Goal: Task Accomplishment & Management: Manage account settings

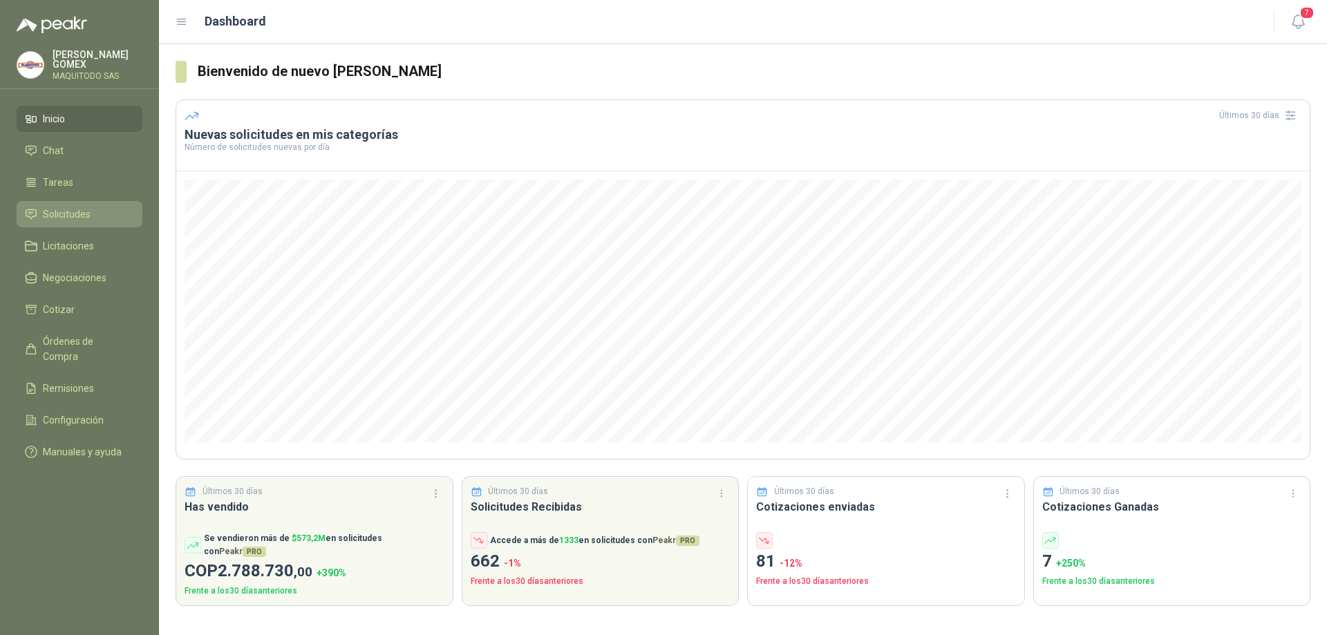
click at [64, 201] on link "Solicitudes" at bounding box center [80, 214] width 126 height 26
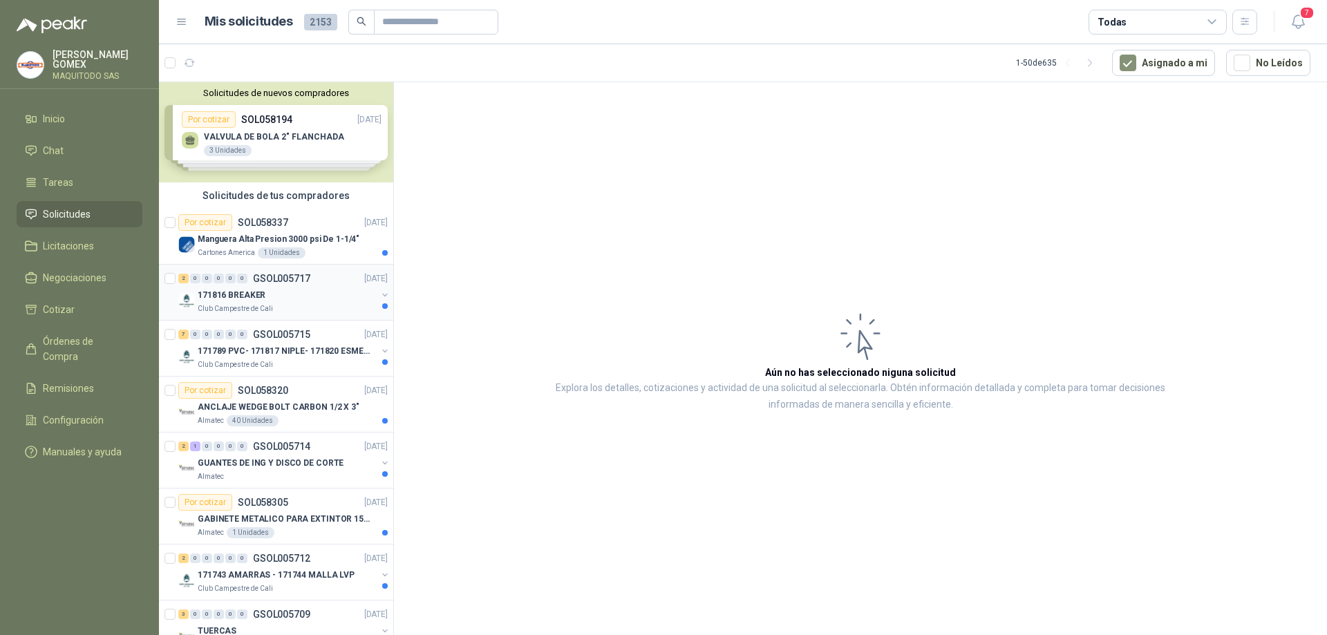
click at [379, 296] on button "button" at bounding box center [384, 294] width 11 height 11
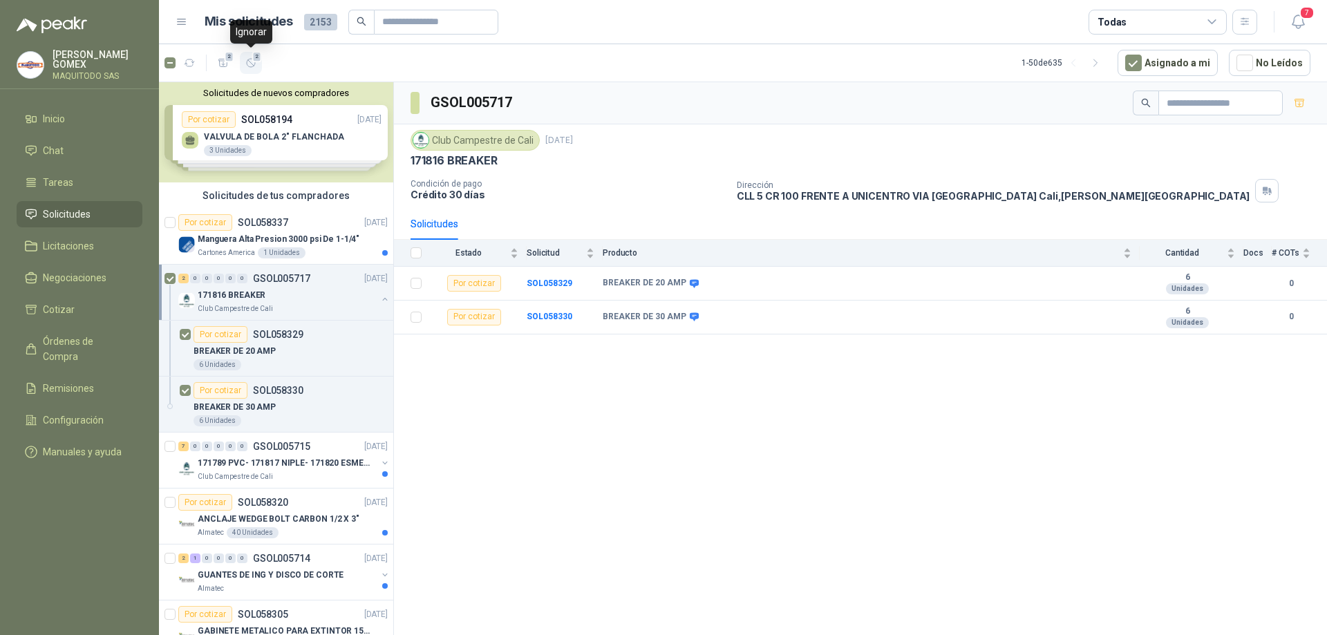
click at [254, 62] on icon "button" at bounding box center [251, 63] width 12 height 12
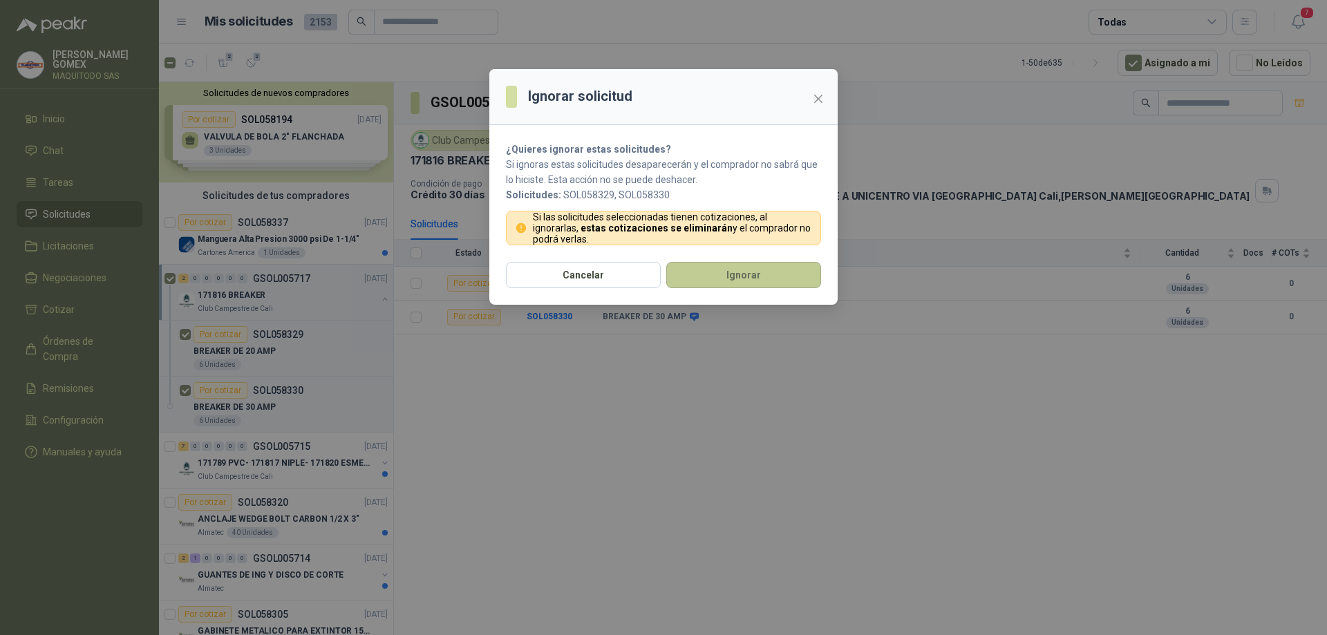
click at [708, 276] on button "Ignorar" at bounding box center [743, 275] width 155 height 26
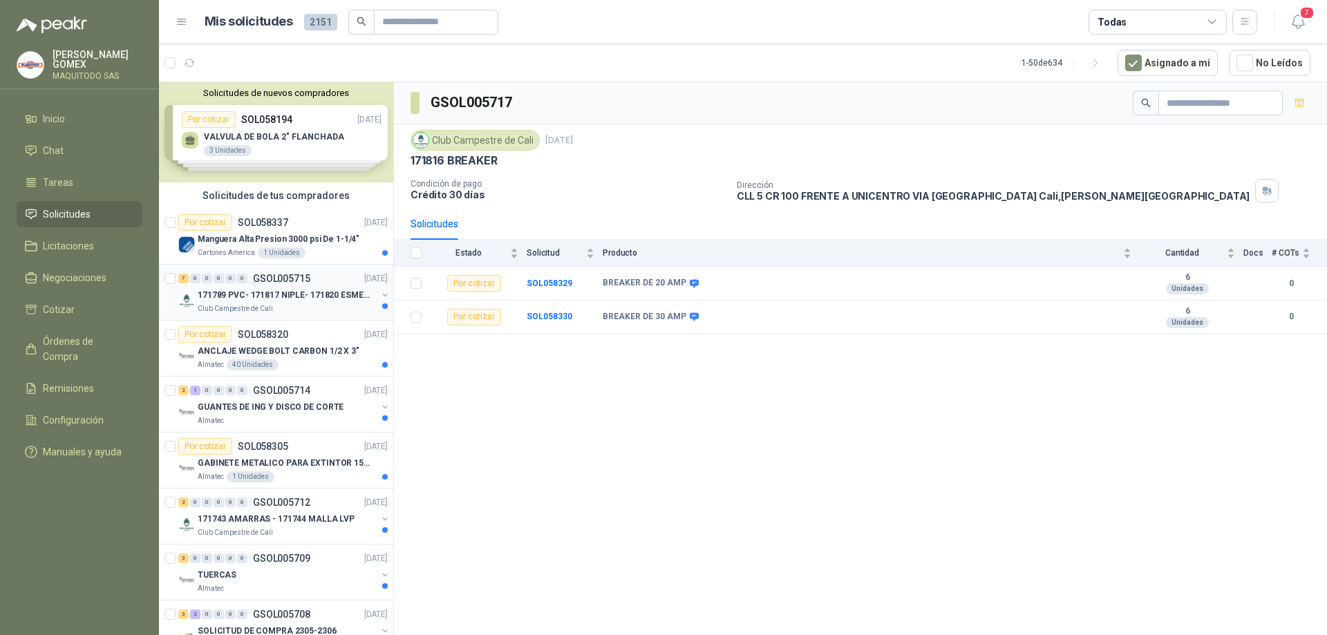
click at [379, 293] on button "button" at bounding box center [384, 294] width 11 height 11
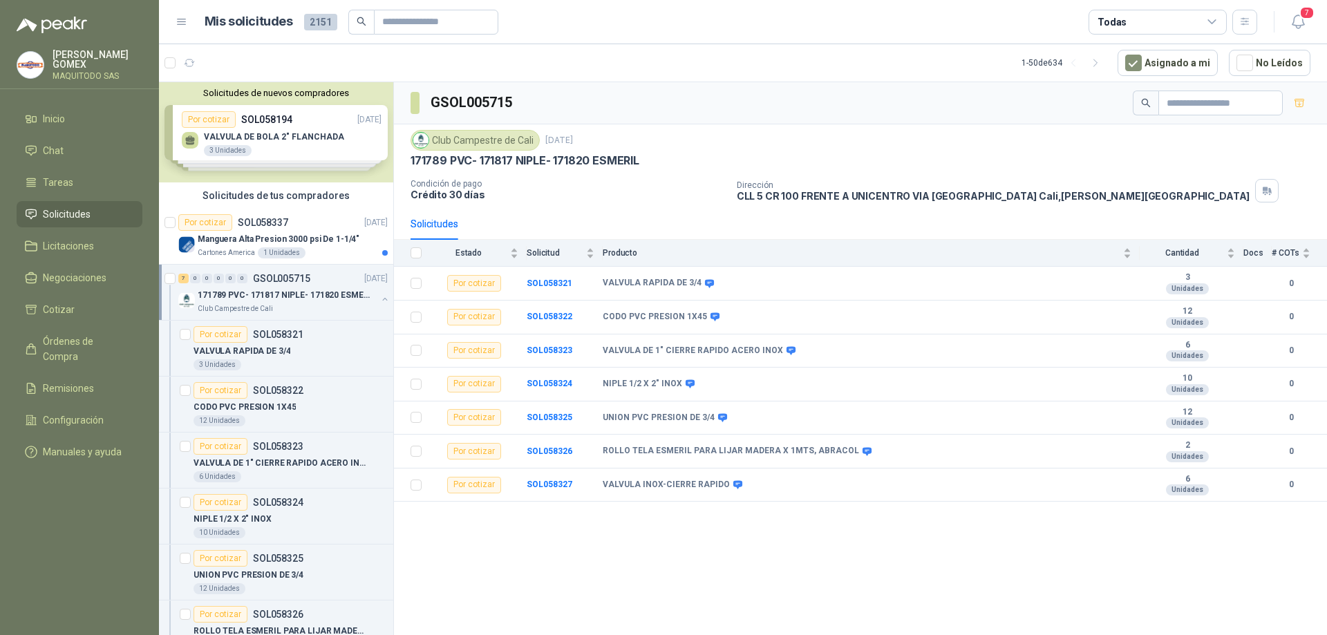
click at [164, 279] on div "7 0 0 0 0 0 GSOL005715 [DATE] 171789 PVC- 171817 NIPLE- 171820 ESMERIL Club Cam…" at bounding box center [276, 293] width 234 height 56
click at [258, 64] on button "7" at bounding box center [251, 63] width 22 height 22
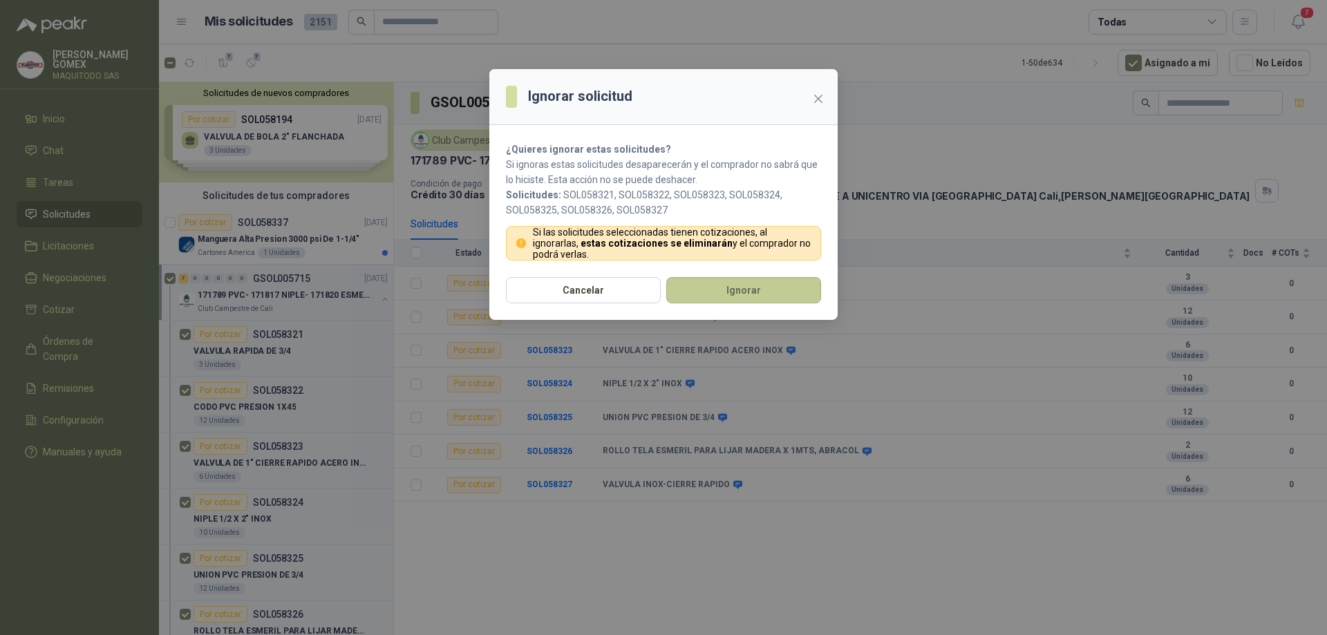
click at [736, 278] on button "Ignorar" at bounding box center [743, 290] width 155 height 26
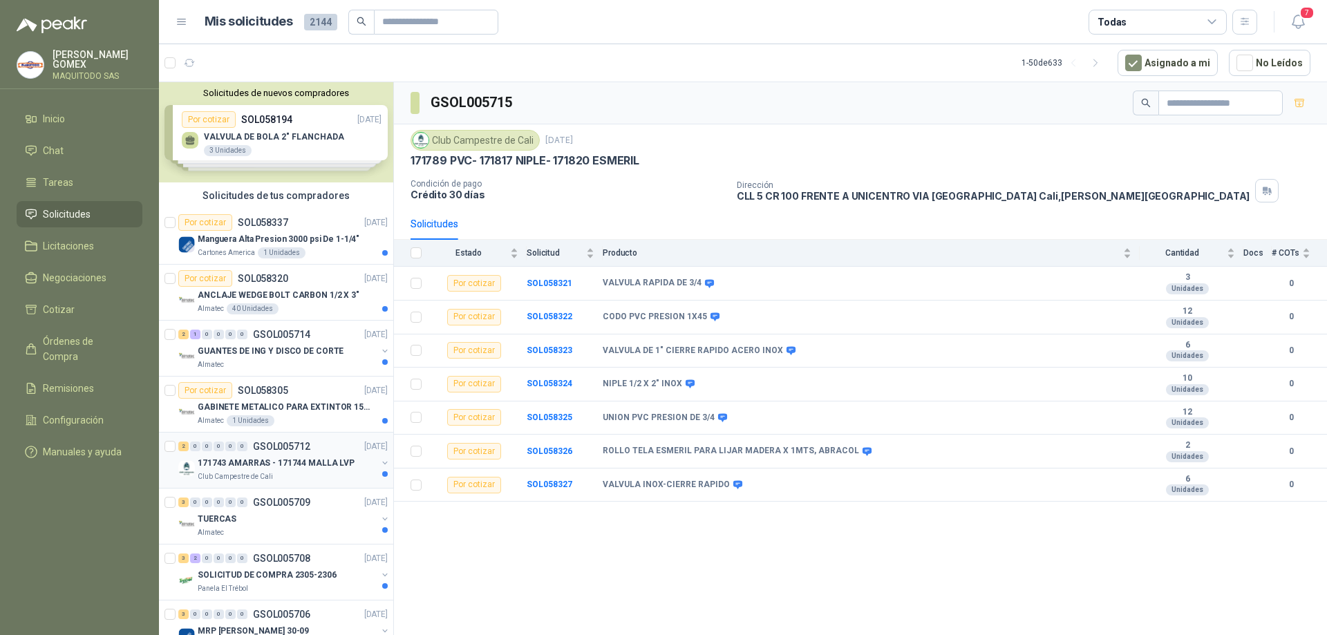
click at [379, 462] on button "button" at bounding box center [384, 462] width 11 height 11
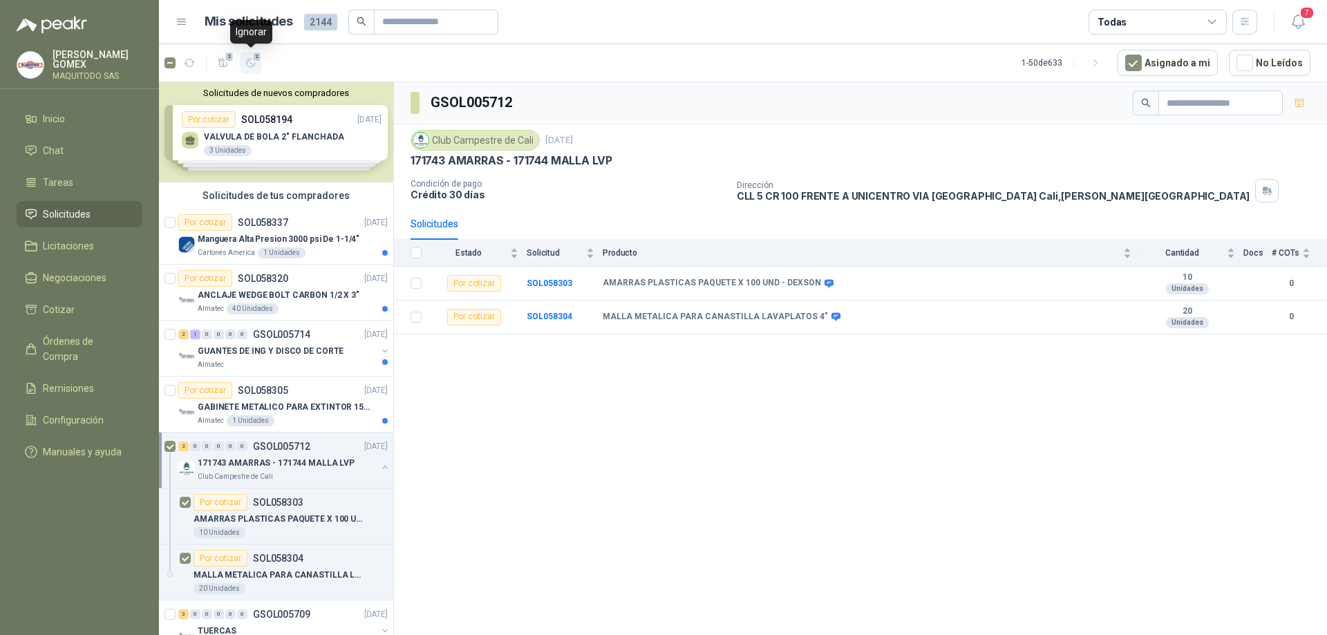
click at [256, 63] on div "2" at bounding box center [251, 63] width 12 height 12
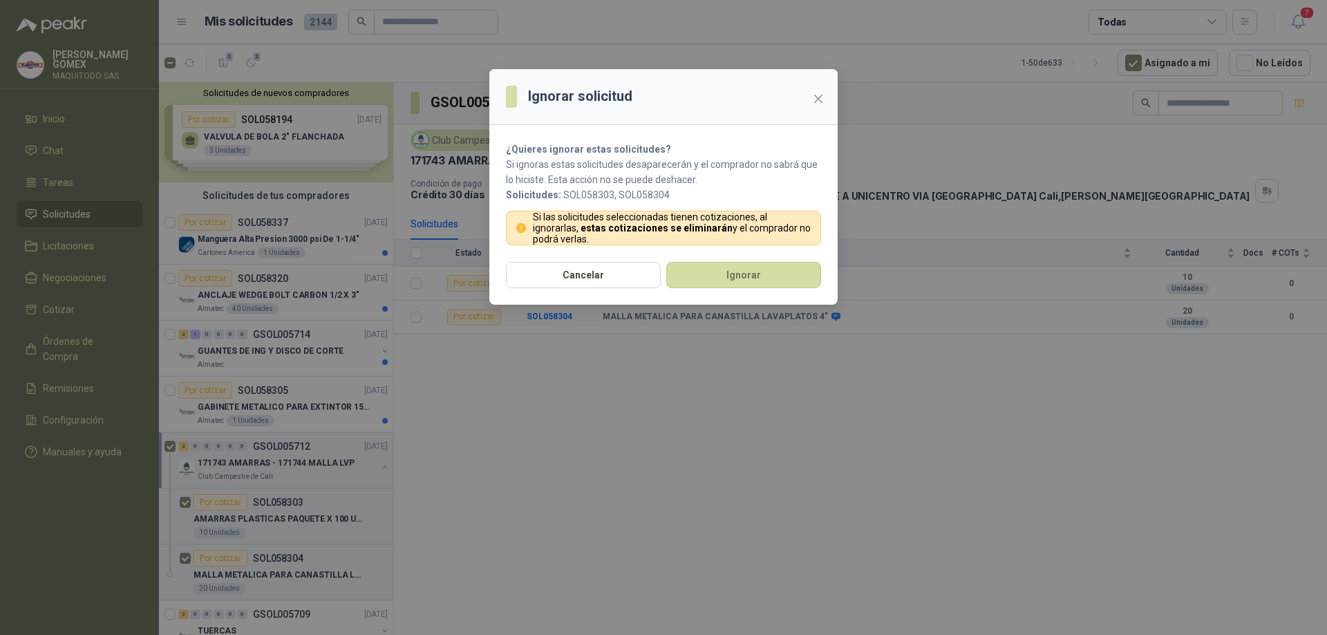
click at [716, 260] on section "¿Quieres ignorar estas solicitudes? Si ignoras estas solicitudes desaparecerán …" at bounding box center [663, 193] width 348 height 137
click at [719, 264] on button "Ignorar" at bounding box center [743, 275] width 155 height 26
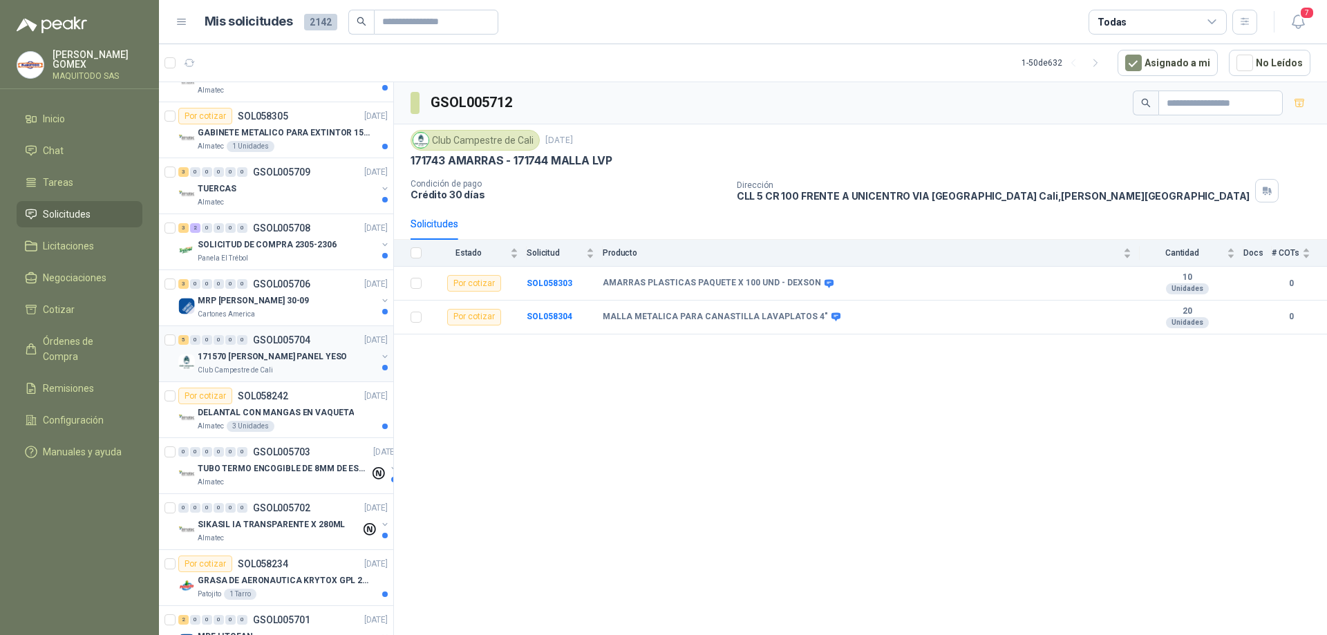
scroll to position [276, 0]
click at [379, 353] on button "button" at bounding box center [384, 354] width 11 height 11
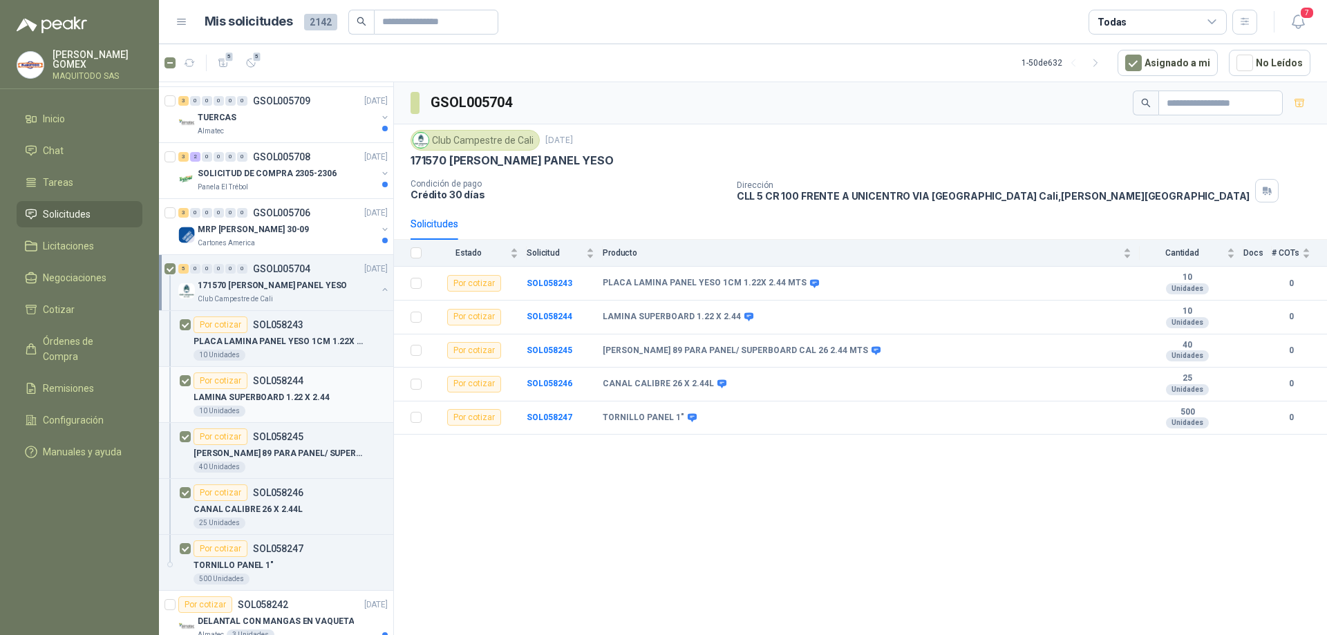
scroll to position [415, 0]
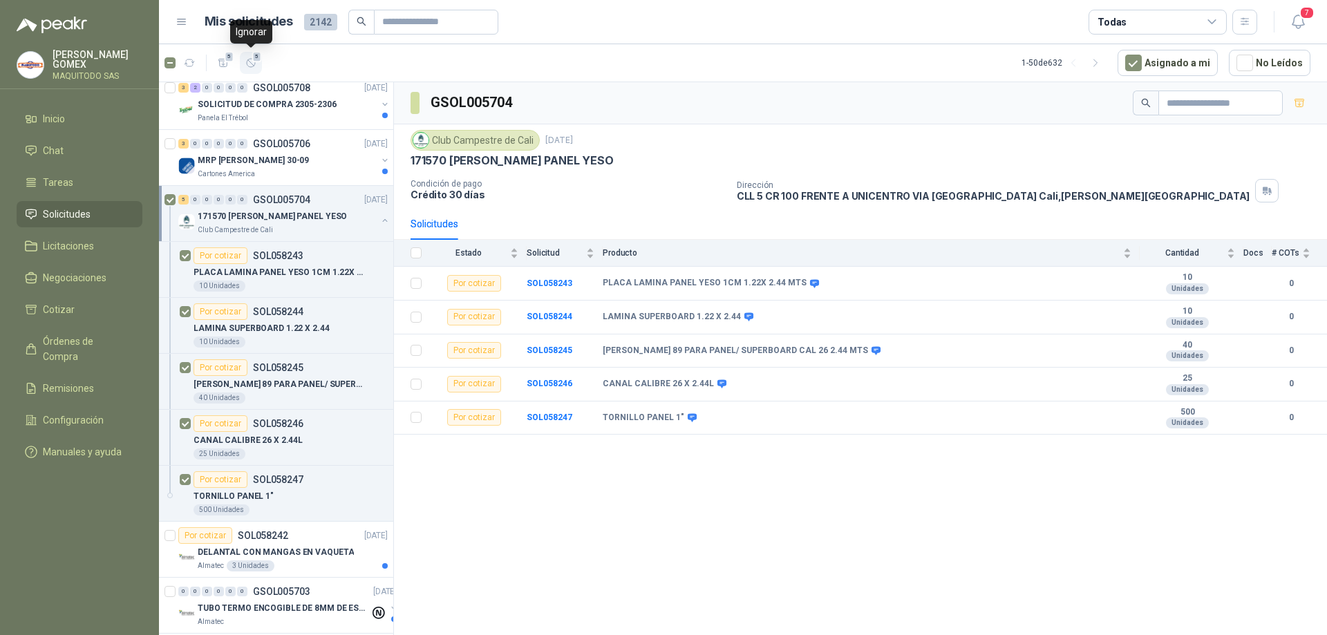
click at [254, 61] on span "5" at bounding box center [257, 56] width 10 height 11
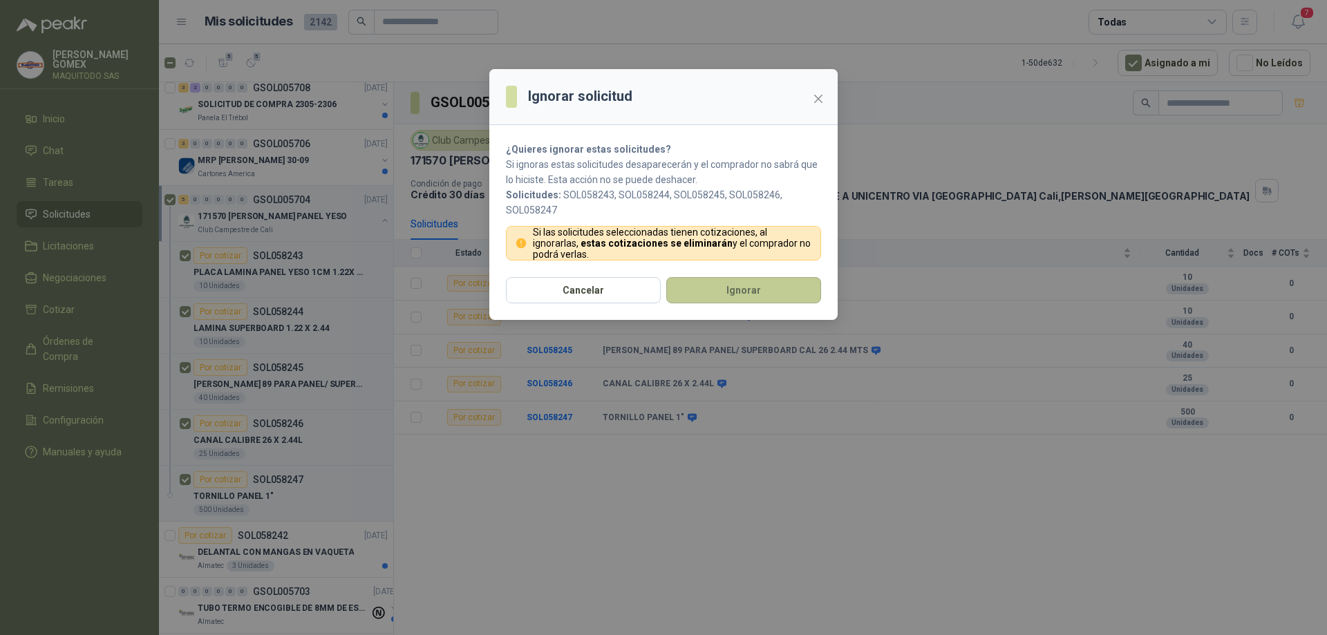
click at [696, 292] on button "Ignorar" at bounding box center [743, 290] width 155 height 26
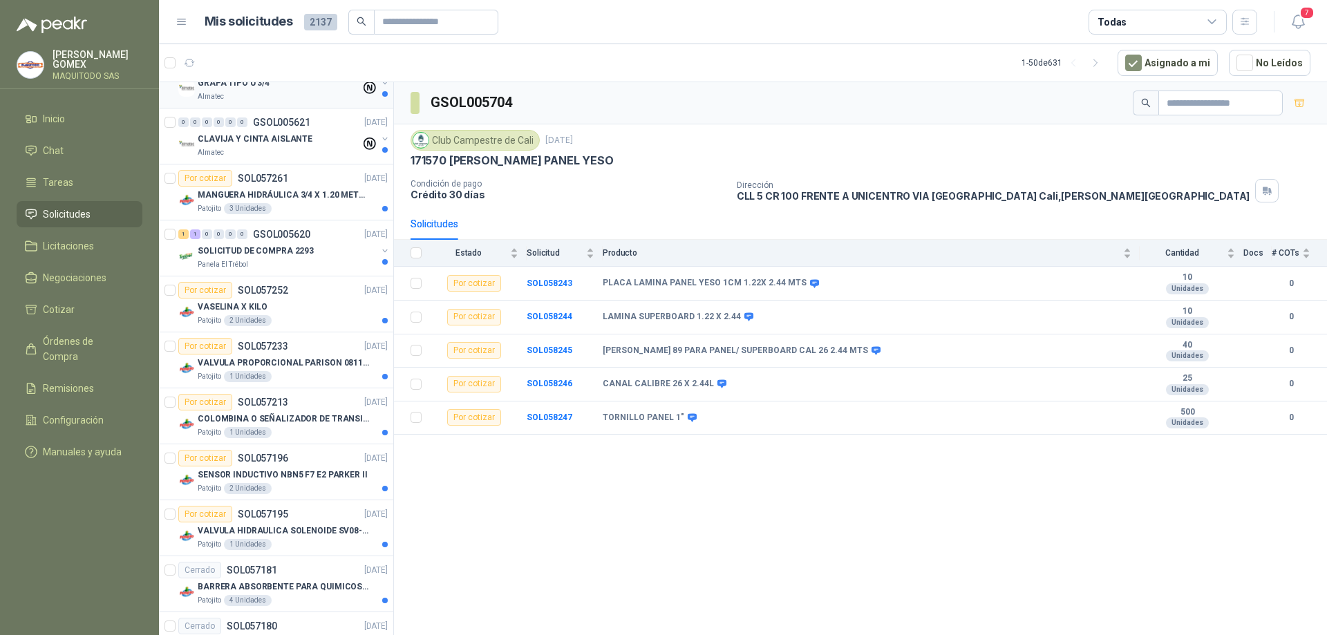
scroll to position [2004, 0]
click at [88, 201] on link "Solicitudes" at bounding box center [80, 214] width 126 height 26
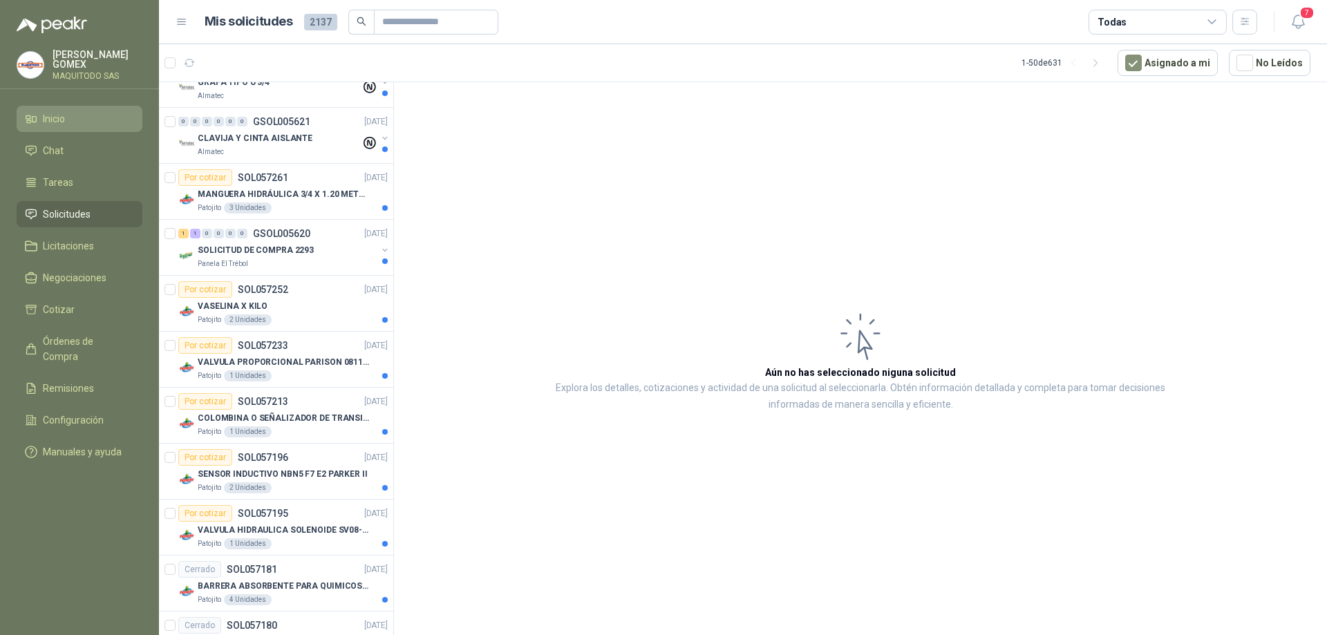
click at [90, 113] on li "Inicio" at bounding box center [79, 118] width 109 height 15
